Goal: Transaction & Acquisition: Download file/media

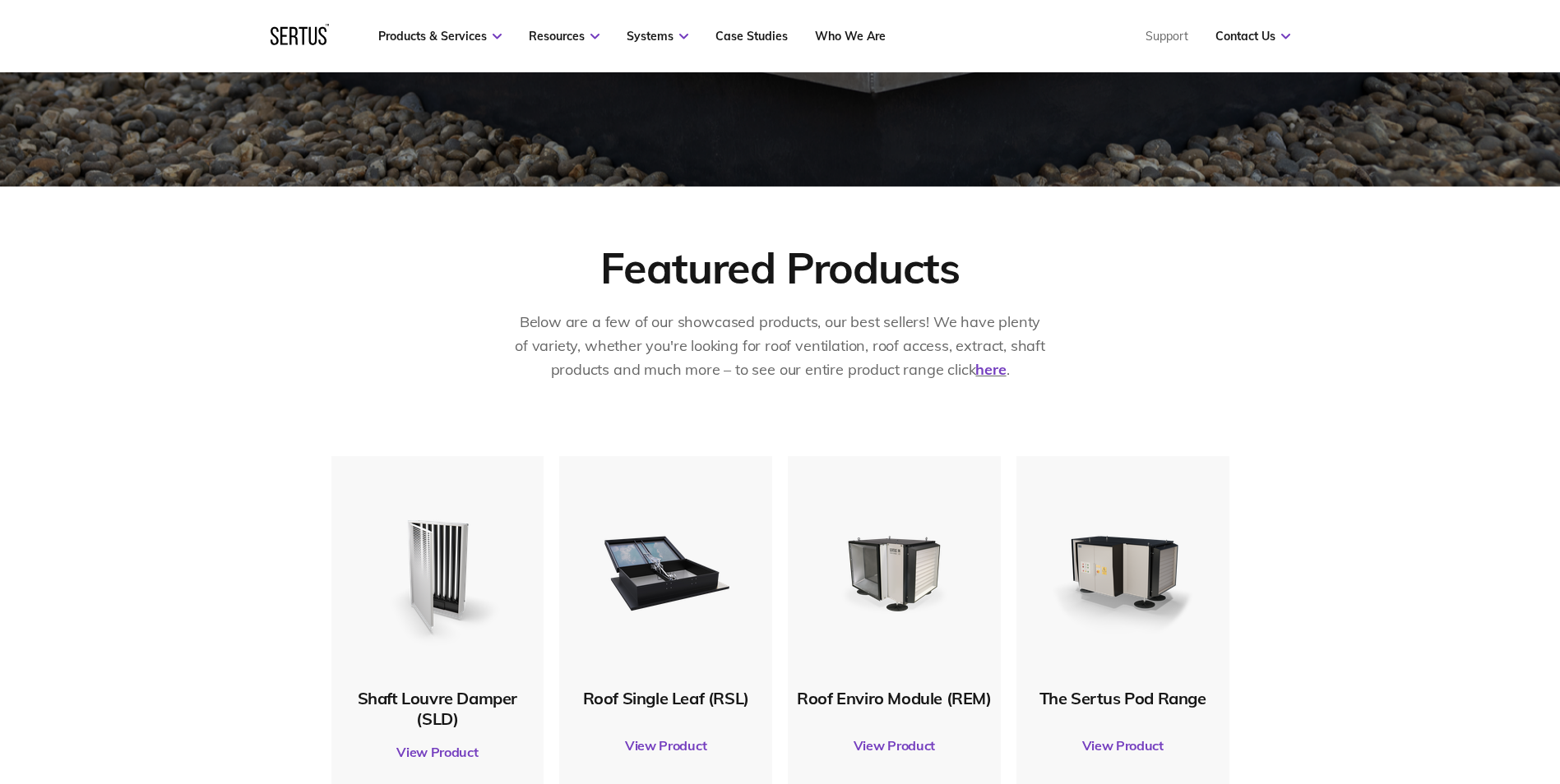
scroll to position [575, 0]
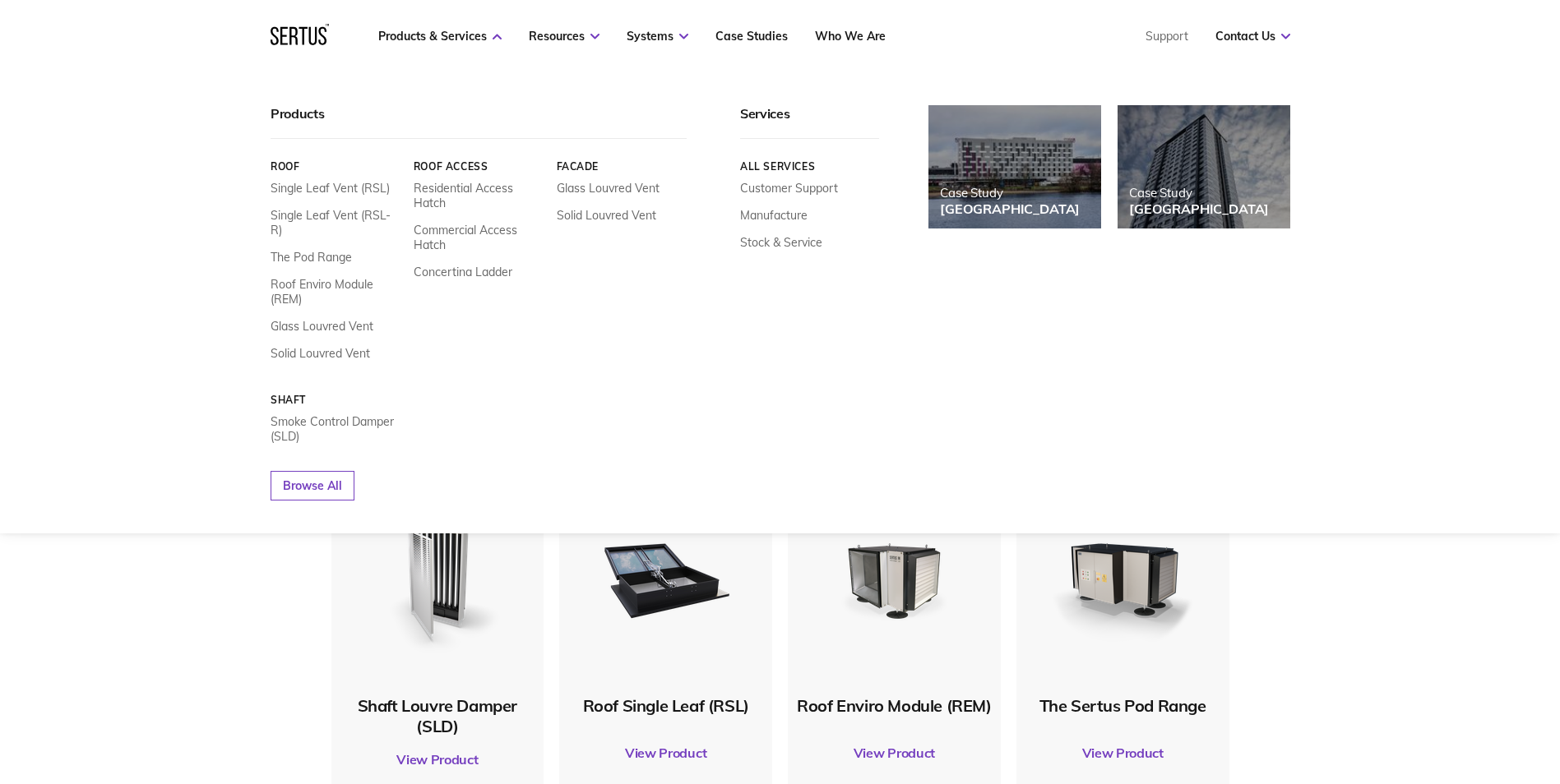
click at [467, 51] on nav "Products & Services Resources Systems Case Studies Who We Are Support Contact U…" at bounding box center [780, 36] width 1019 height 72
click at [333, 210] on link "Single Leaf Vent (RSL-R)" at bounding box center [336, 222] width 130 height 29
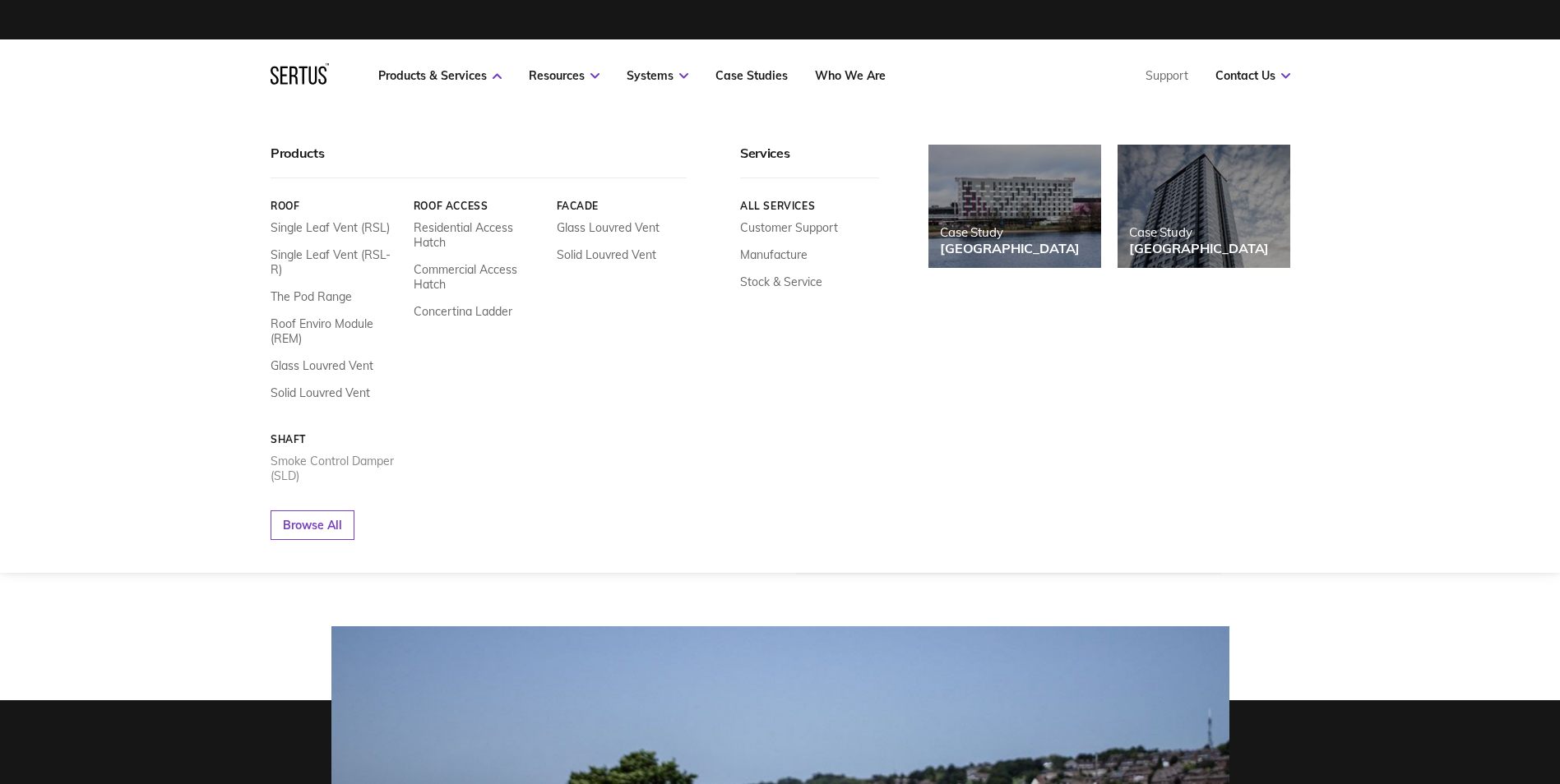
click at [315, 454] on link "Smoke Control Damper (SLD)" at bounding box center [336, 468] width 130 height 29
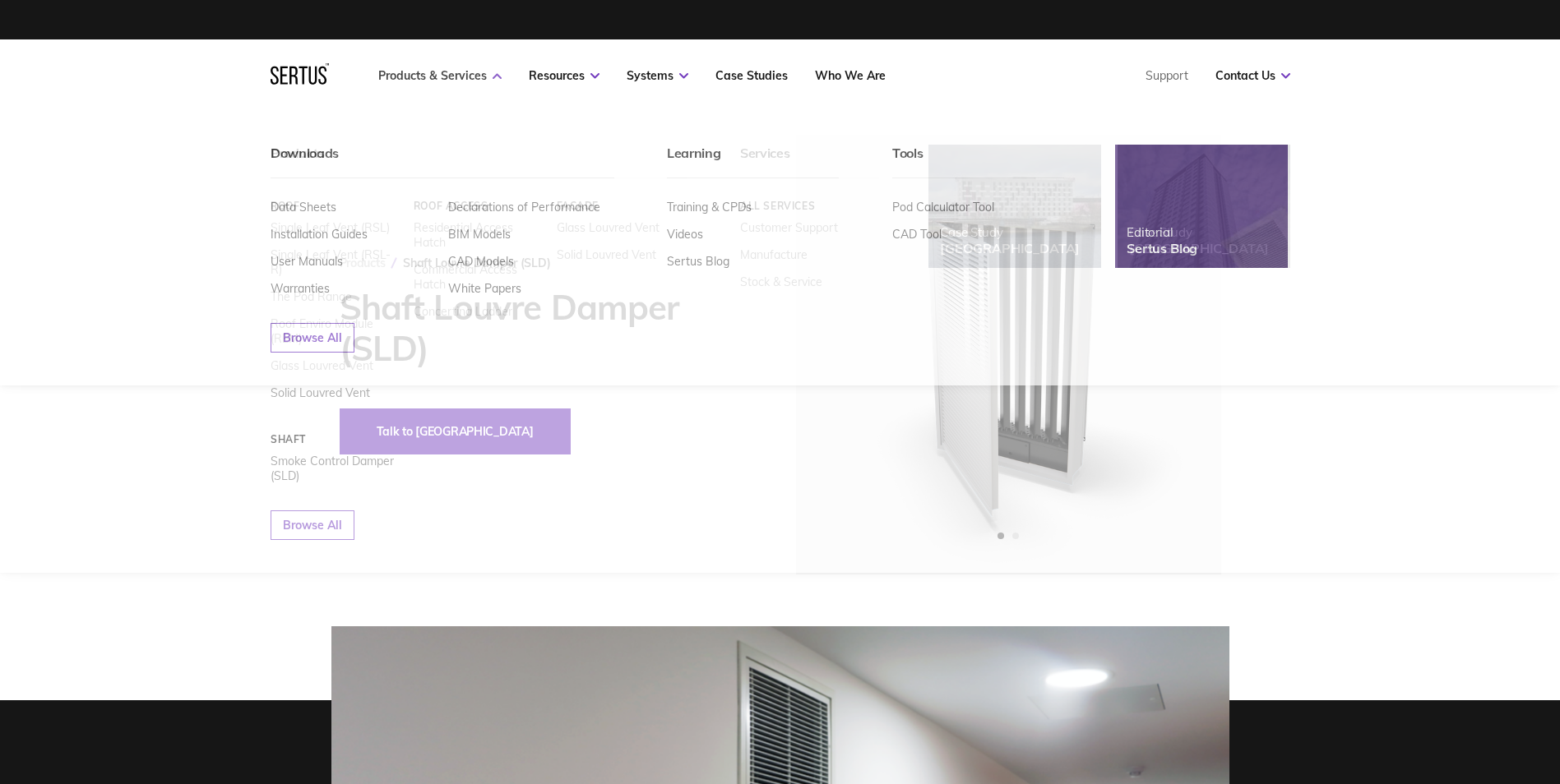
click at [454, 68] on link "Products & Services" at bounding box center [440, 75] width 123 height 15
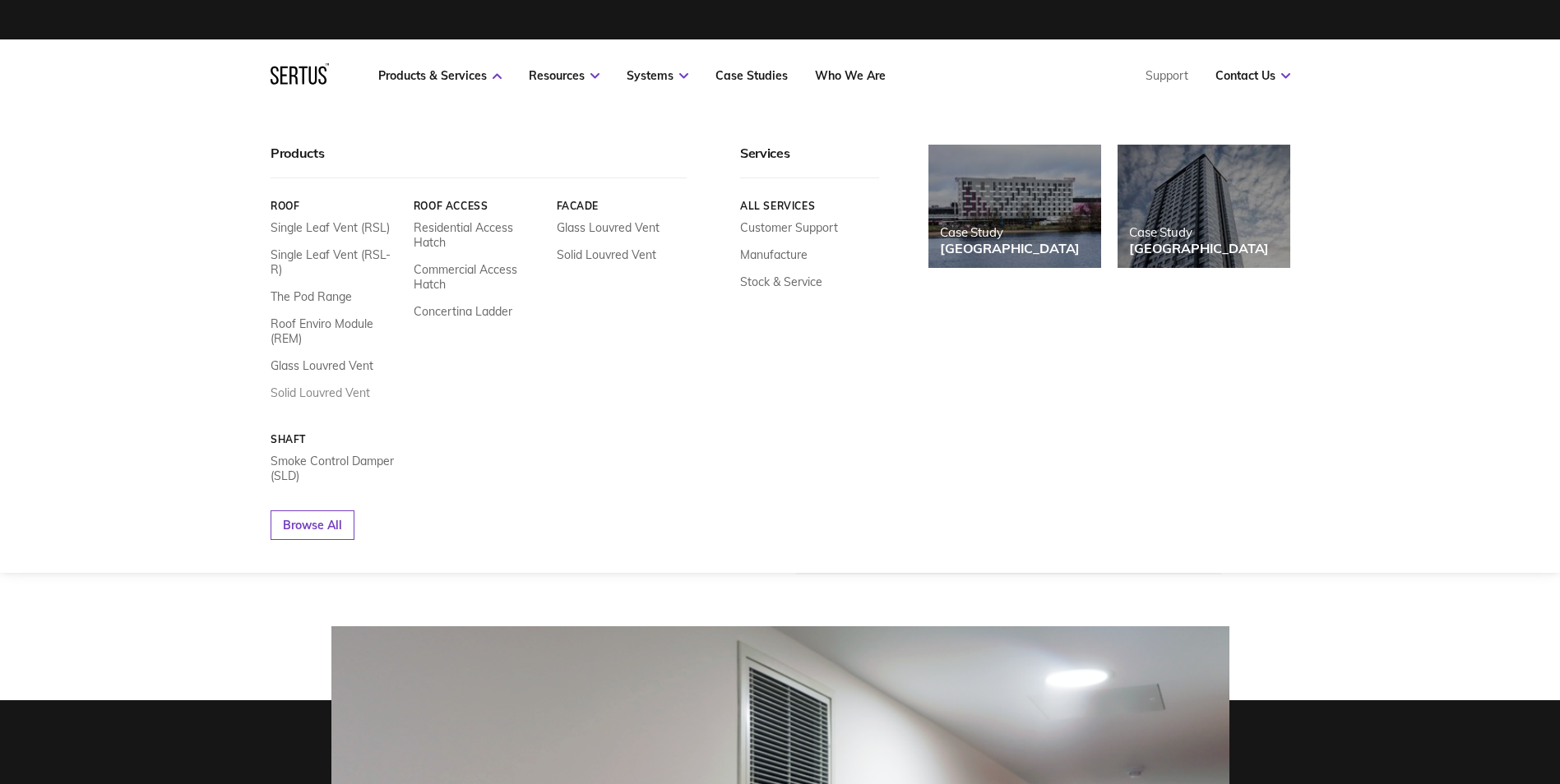
click at [317, 385] on link "Solid Louvred Vent" at bounding box center [319, 392] width 99 height 15
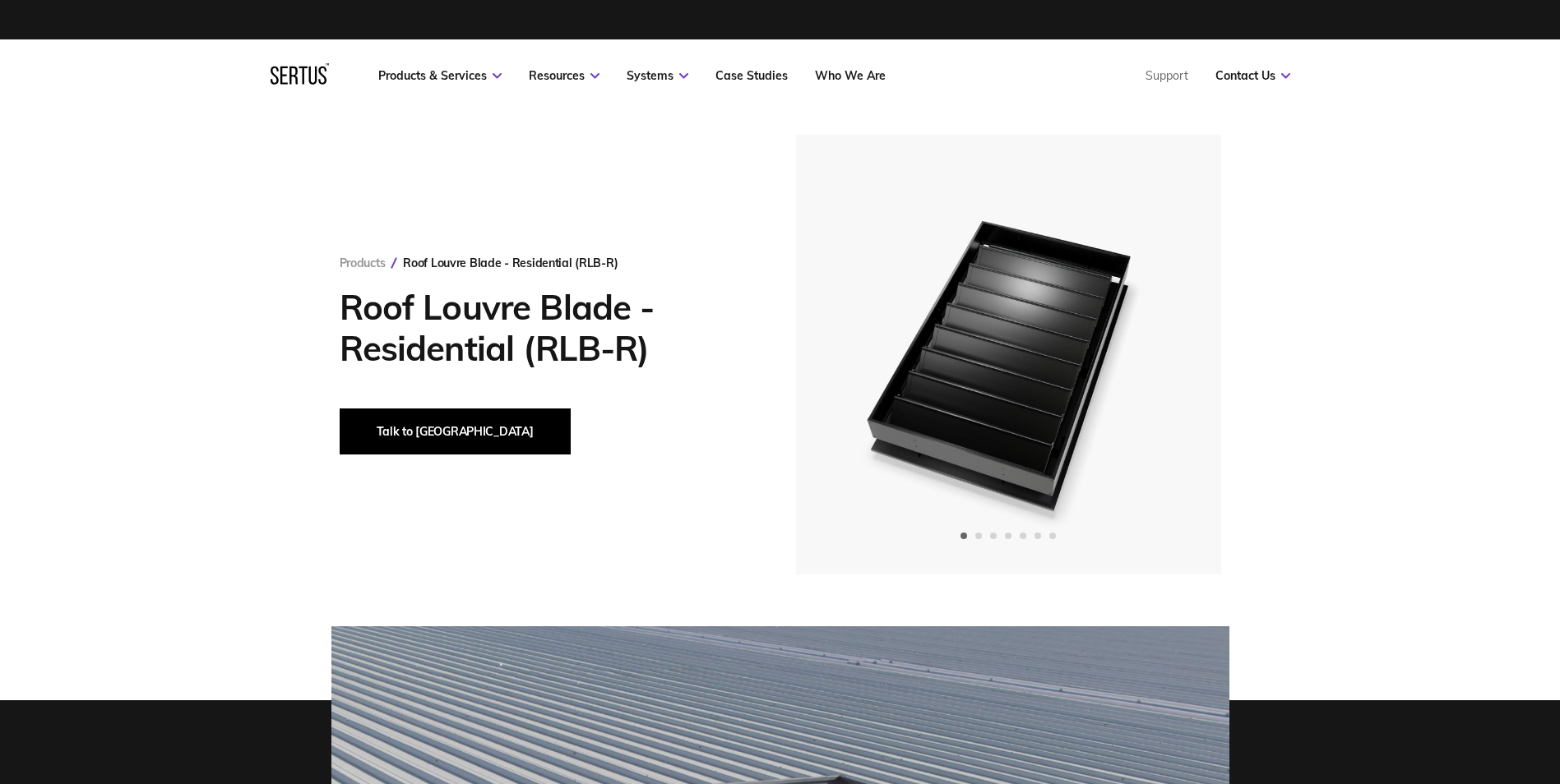
click at [381, 436] on button "Talk to [GEOGRAPHIC_DATA]" at bounding box center [454, 432] width 231 height 46
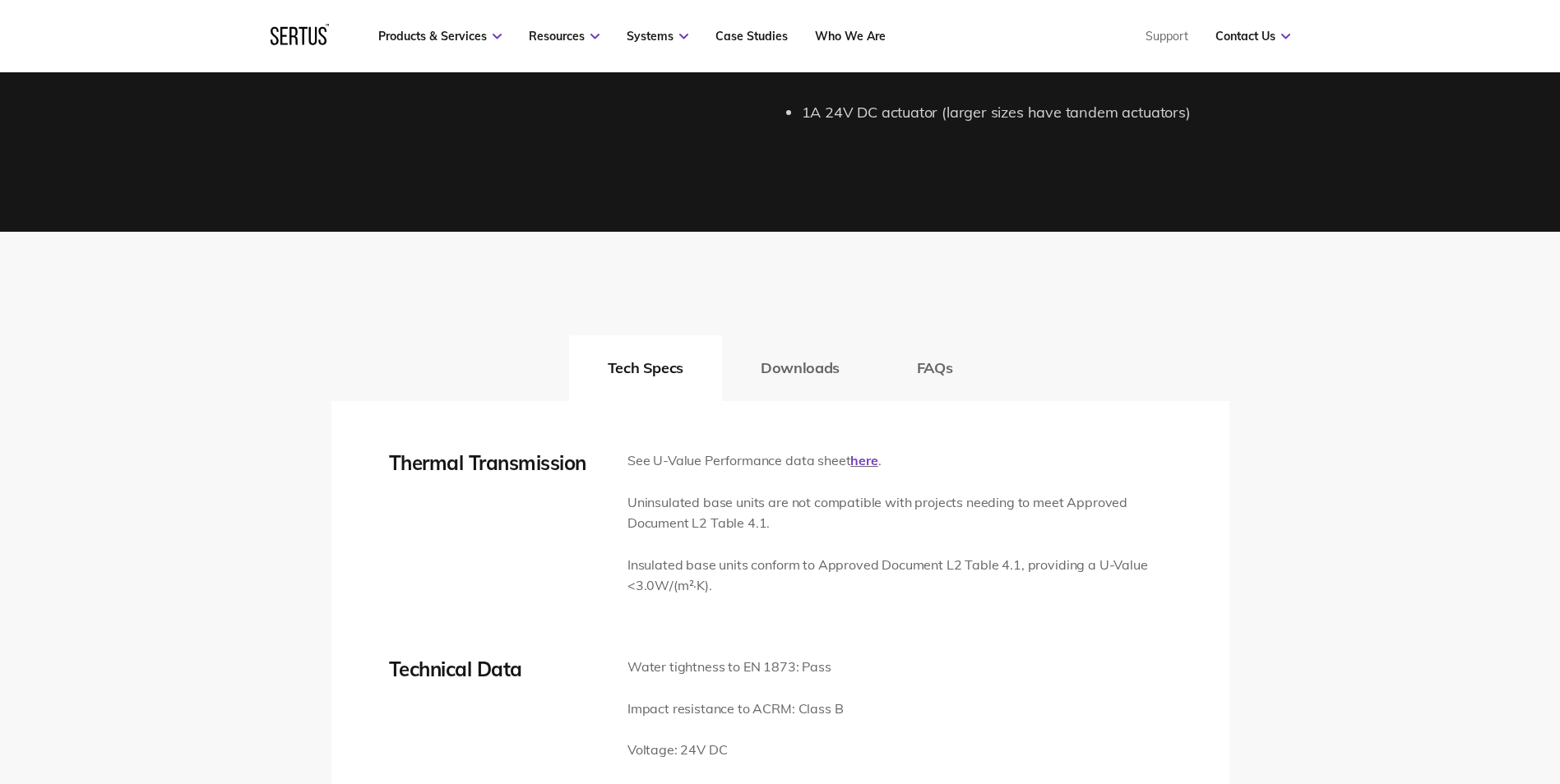
scroll to position [2136, 0]
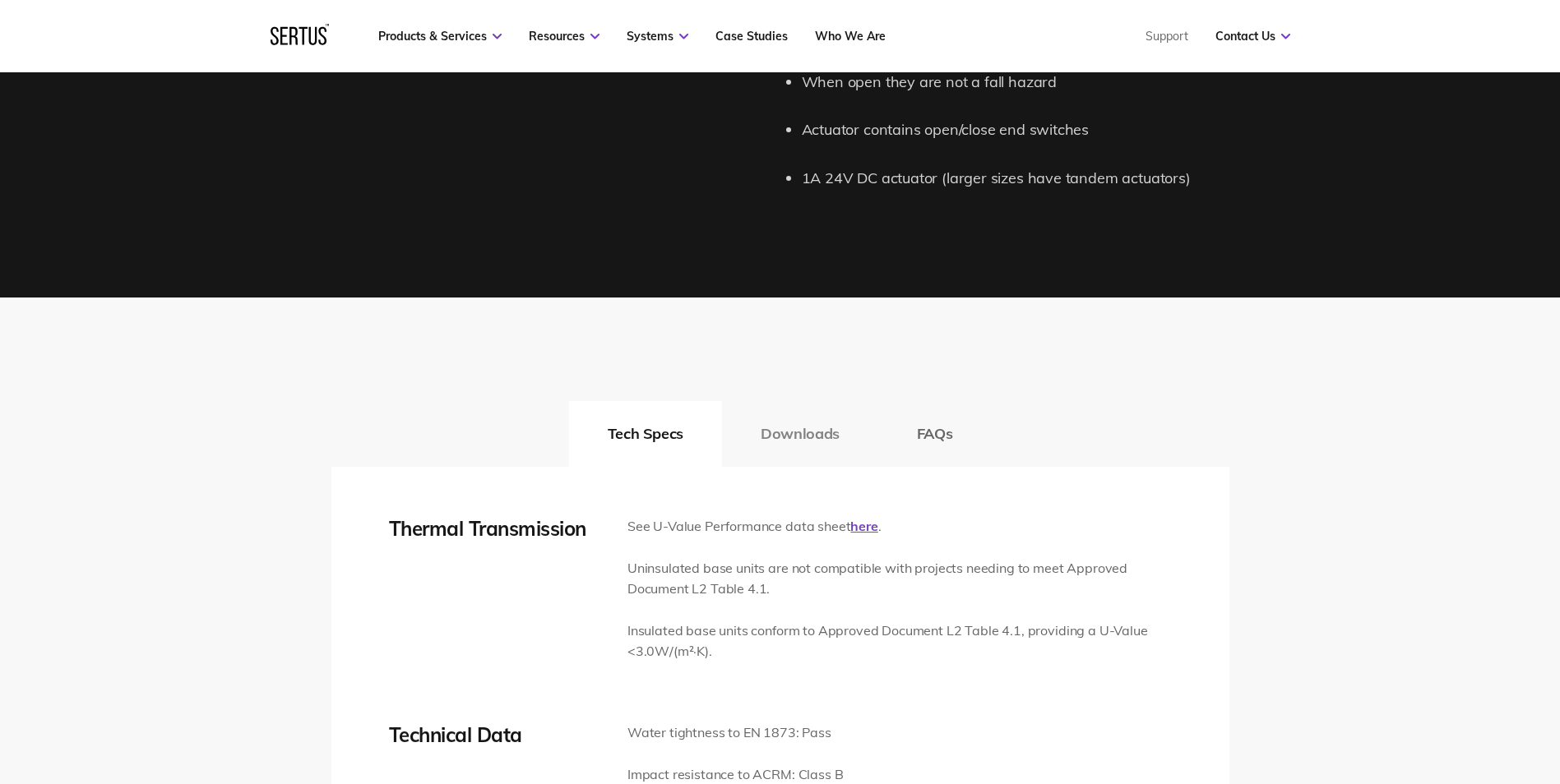
click at [793, 438] on button "Downloads" at bounding box center [800, 434] width 156 height 66
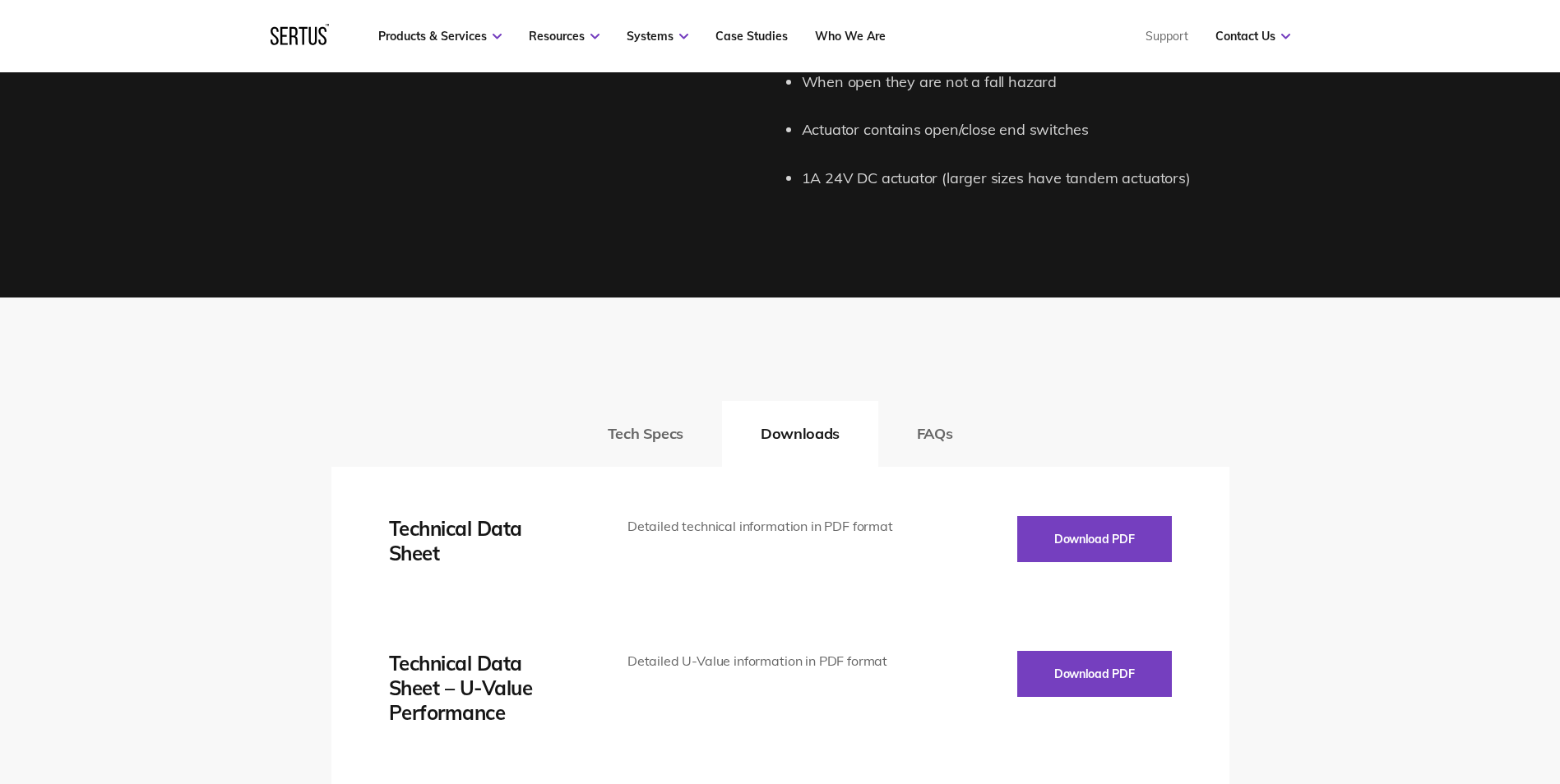
scroll to position [2218, 0]
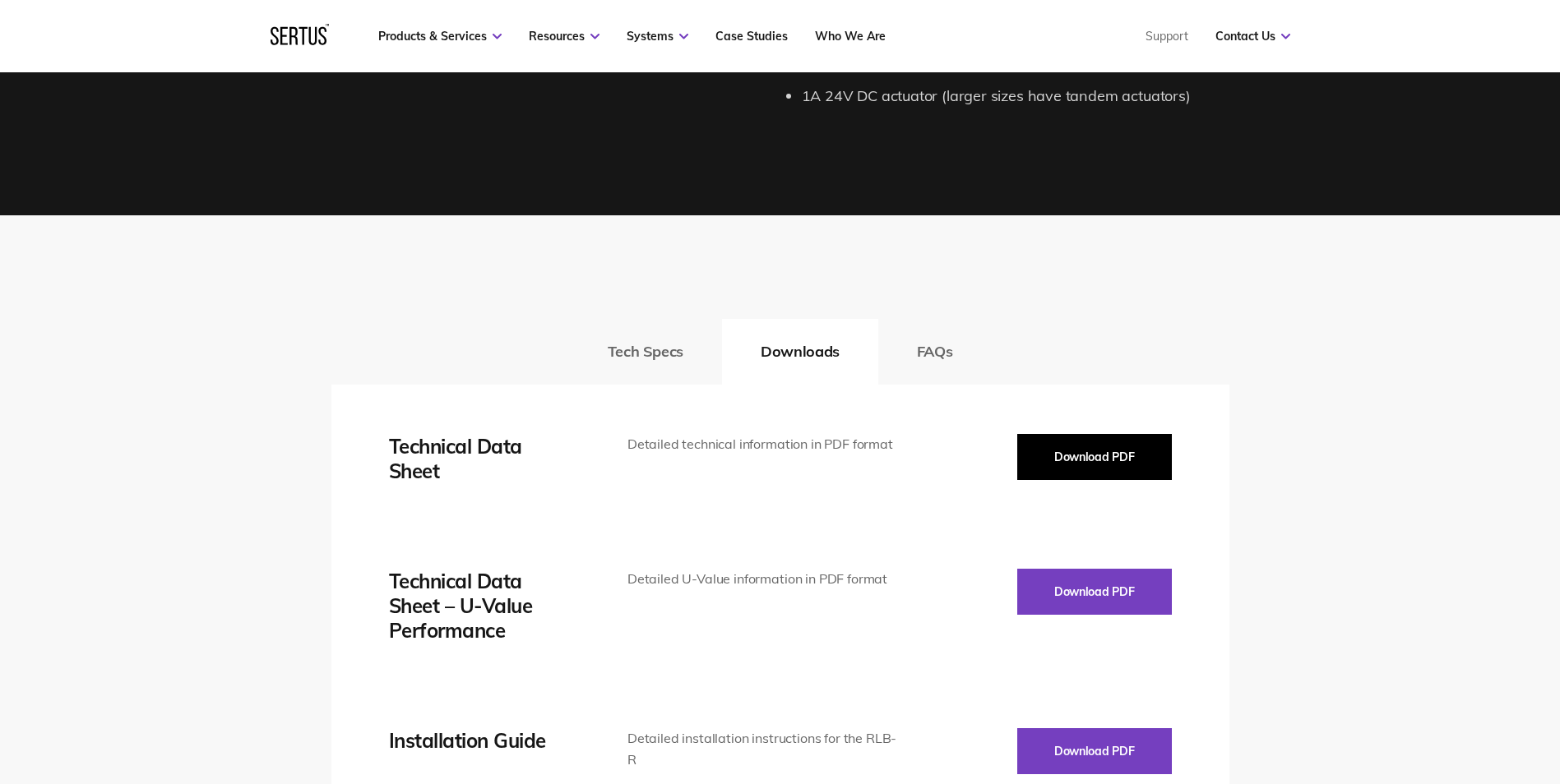
click at [1059, 450] on button "Download PDF" at bounding box center [1094, 457] width 154 height 46
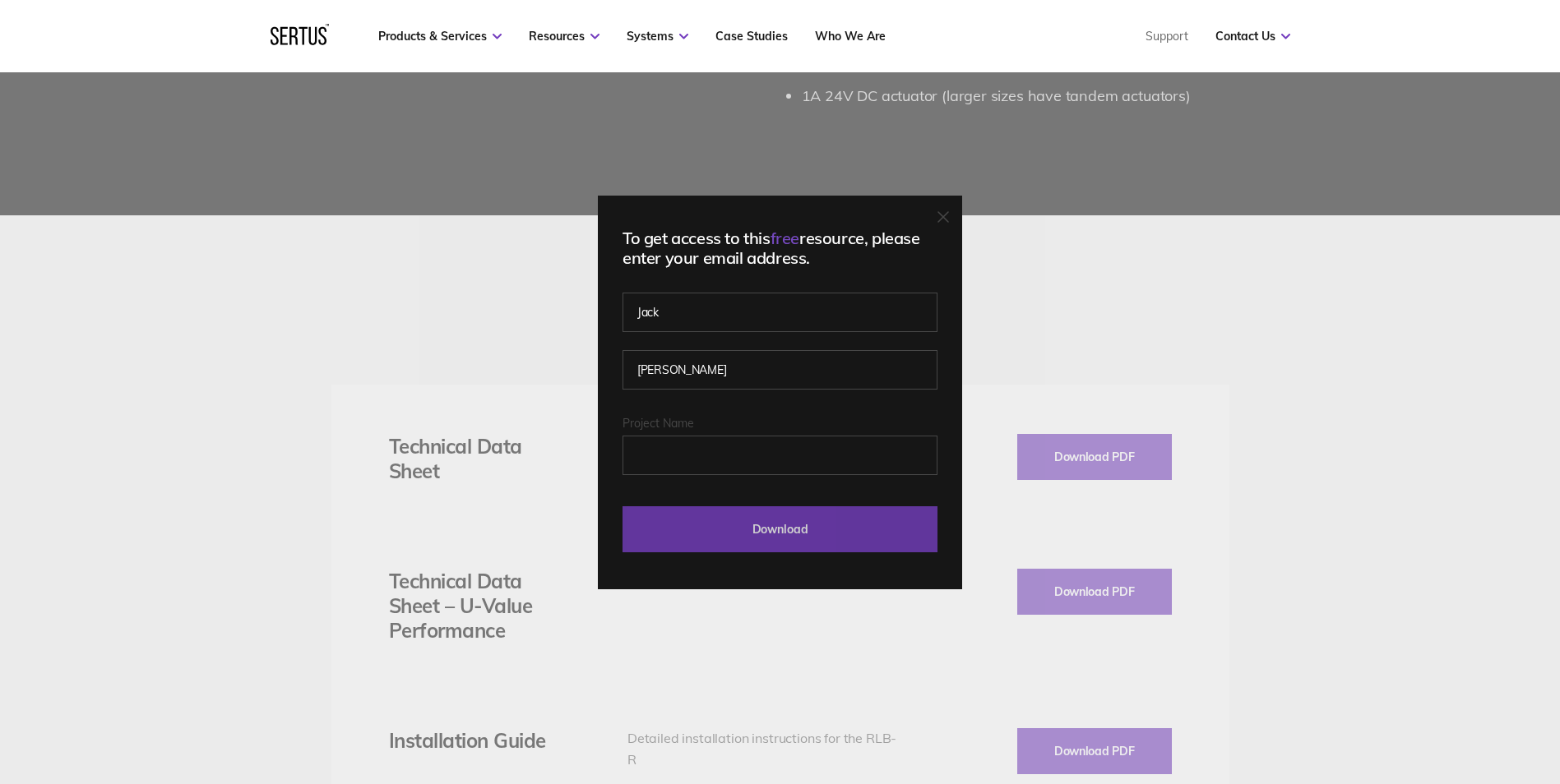
click at [749, 538] on input "Download" at bounding box center [779, 529] width 315 height 46
